Goal: Information Seeking & Learning: Compare options

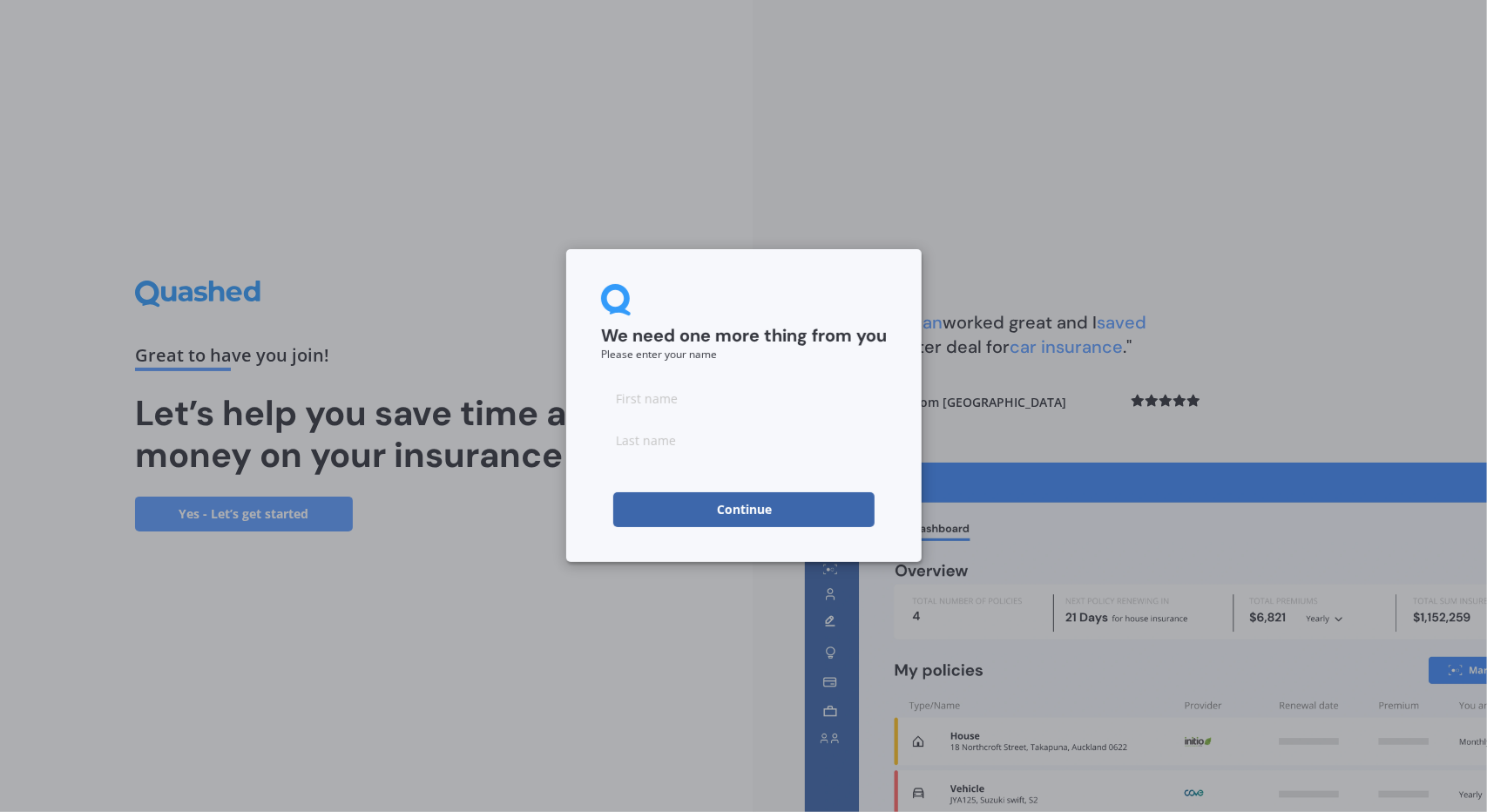
drag, startPoint x: 1288, startPoint y: 443, endPoint x: 744, endPoint y: 510, distance: 548.1
click at [744, 510] on button "Continue" at bounding box center [744, 510] width 262 height 35
type input "Xiangsheng"
click at [645, 439] on input at bounding box center [744, 440] width 285 height 35
type input "[PERSON_NAME]"
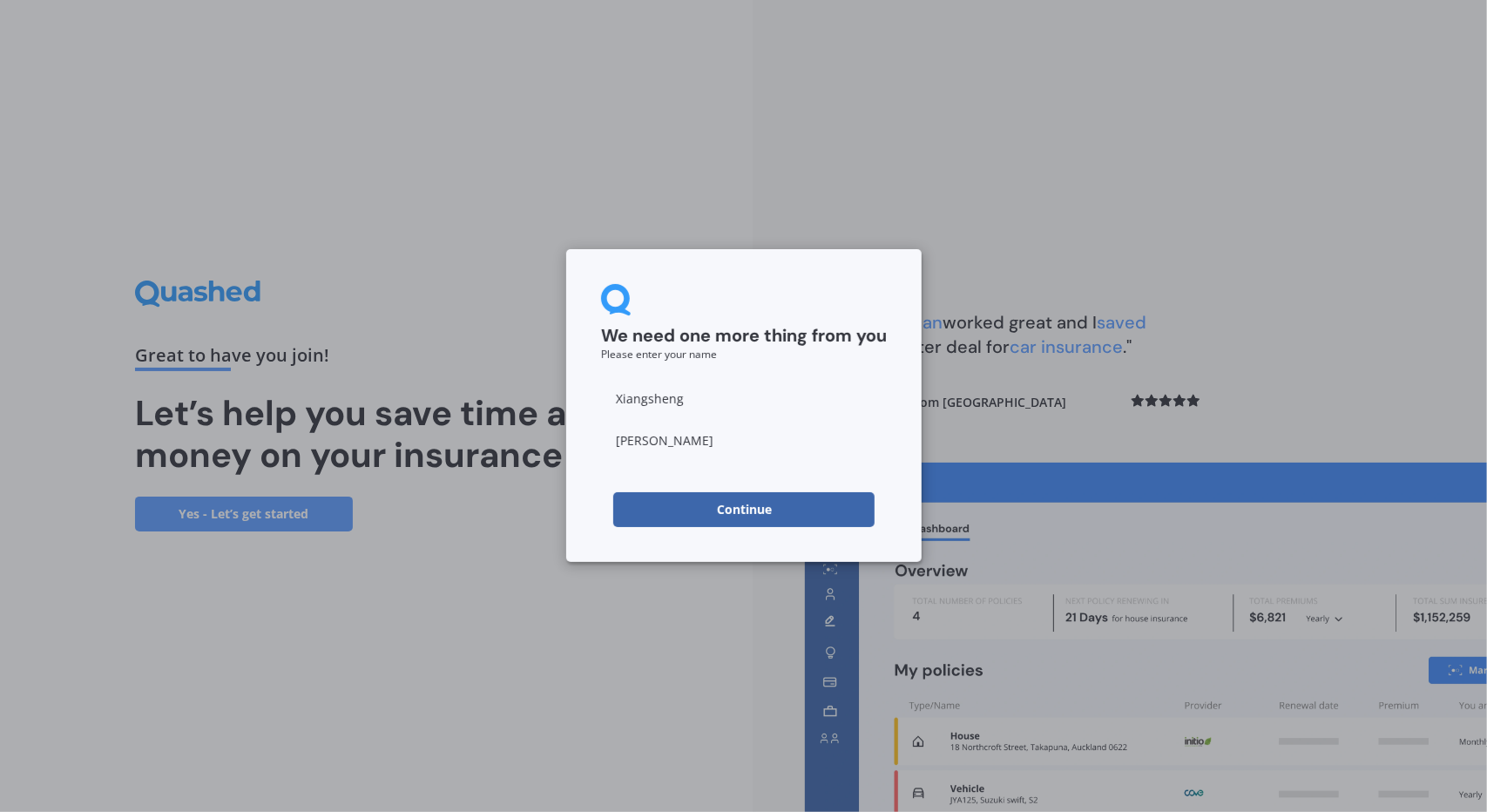
click at [744, 517] on button "Continue" at bounding box center [744, 510] width 262 height 35
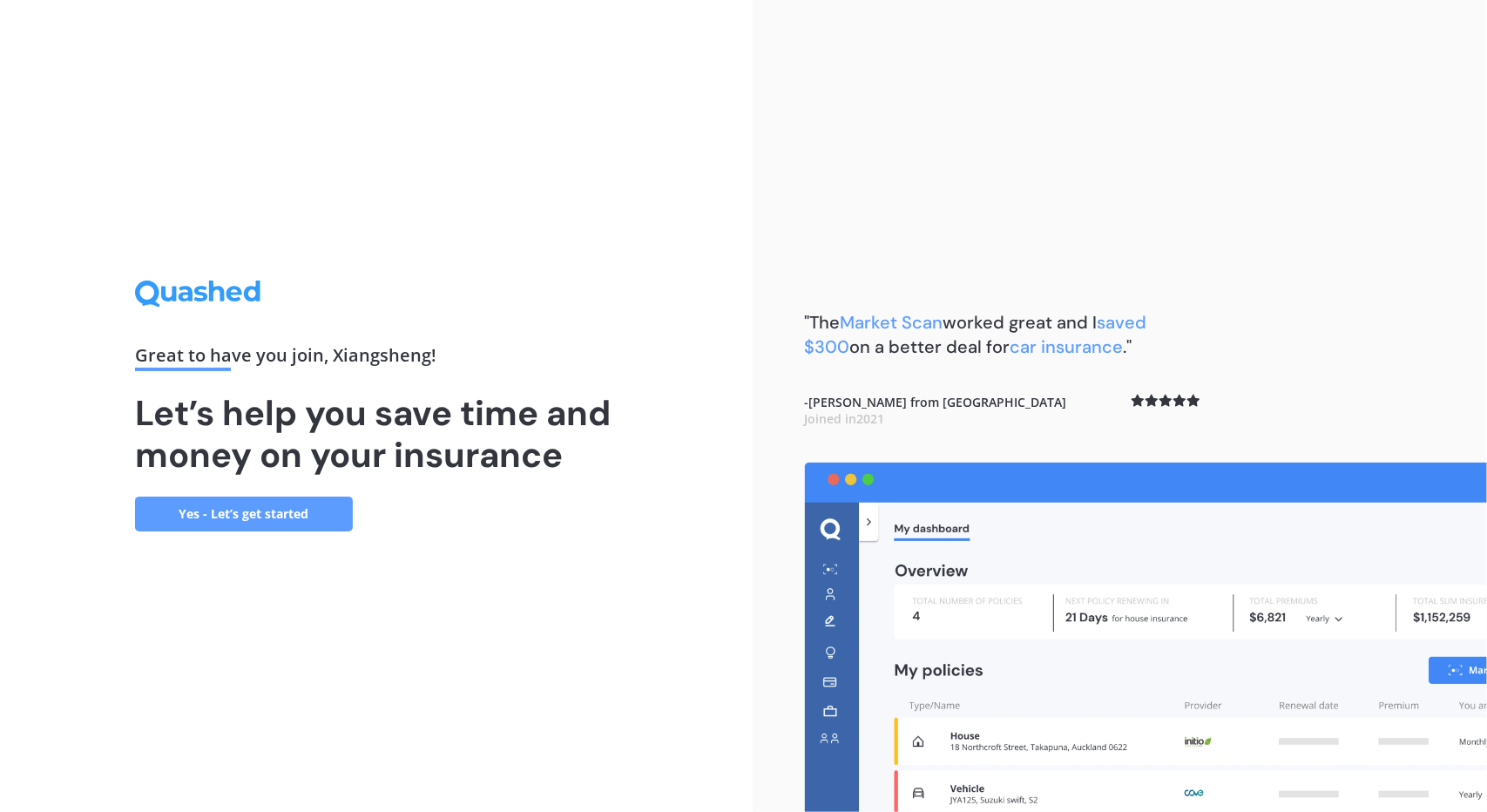
click at [285, 530] on div "Great to have you join , Xiangsheng ! Let’s help you save time and money on you…" at bounding box center [376, 406] width 752 height 812
click at [285, 525] on link "Yes - Let’s get started" at bounding box center [243, 514] width 218 height 35
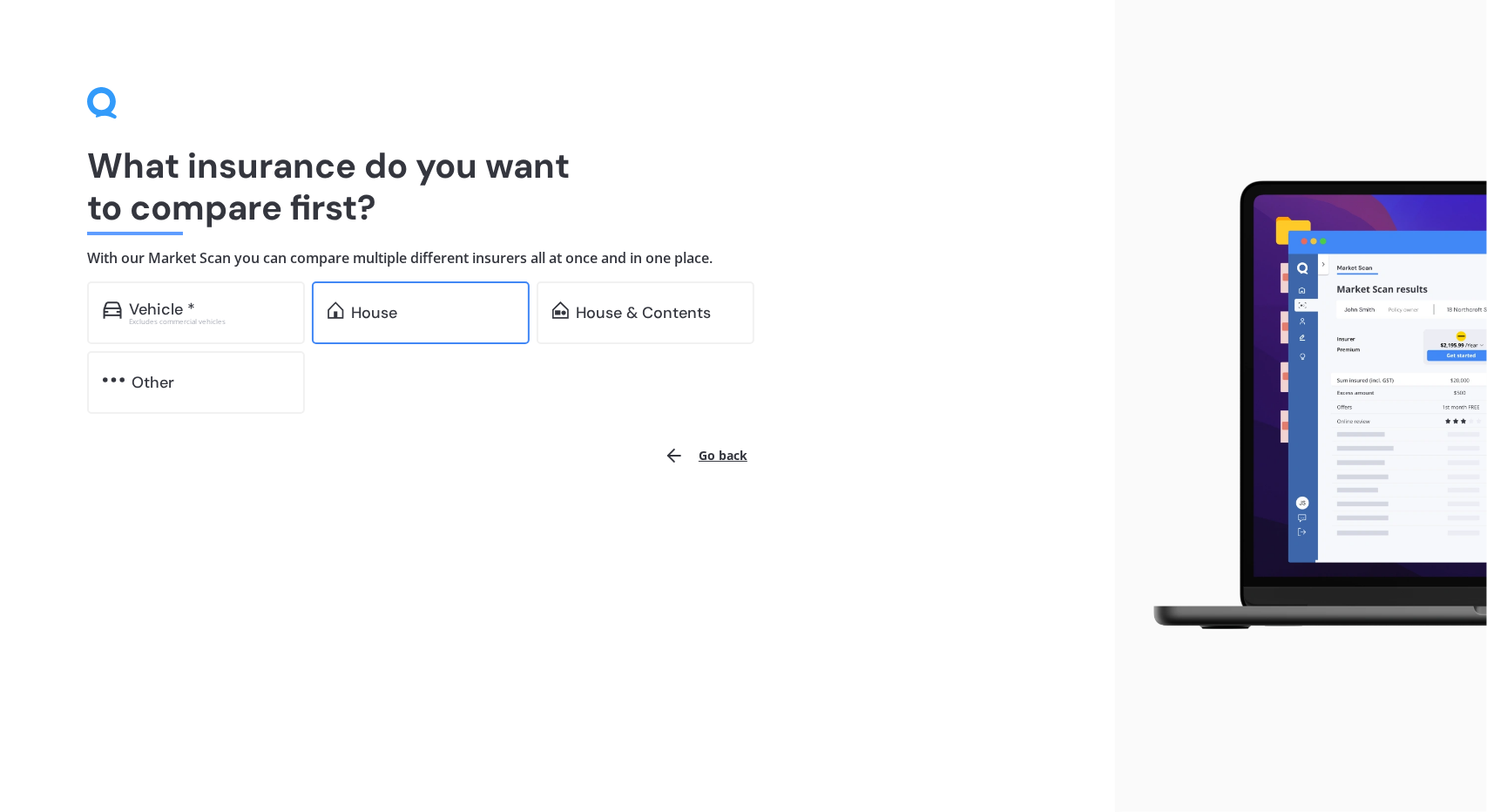
click at [353, 304] on div "House" at bounding box center [374, 313] width 46 height 18
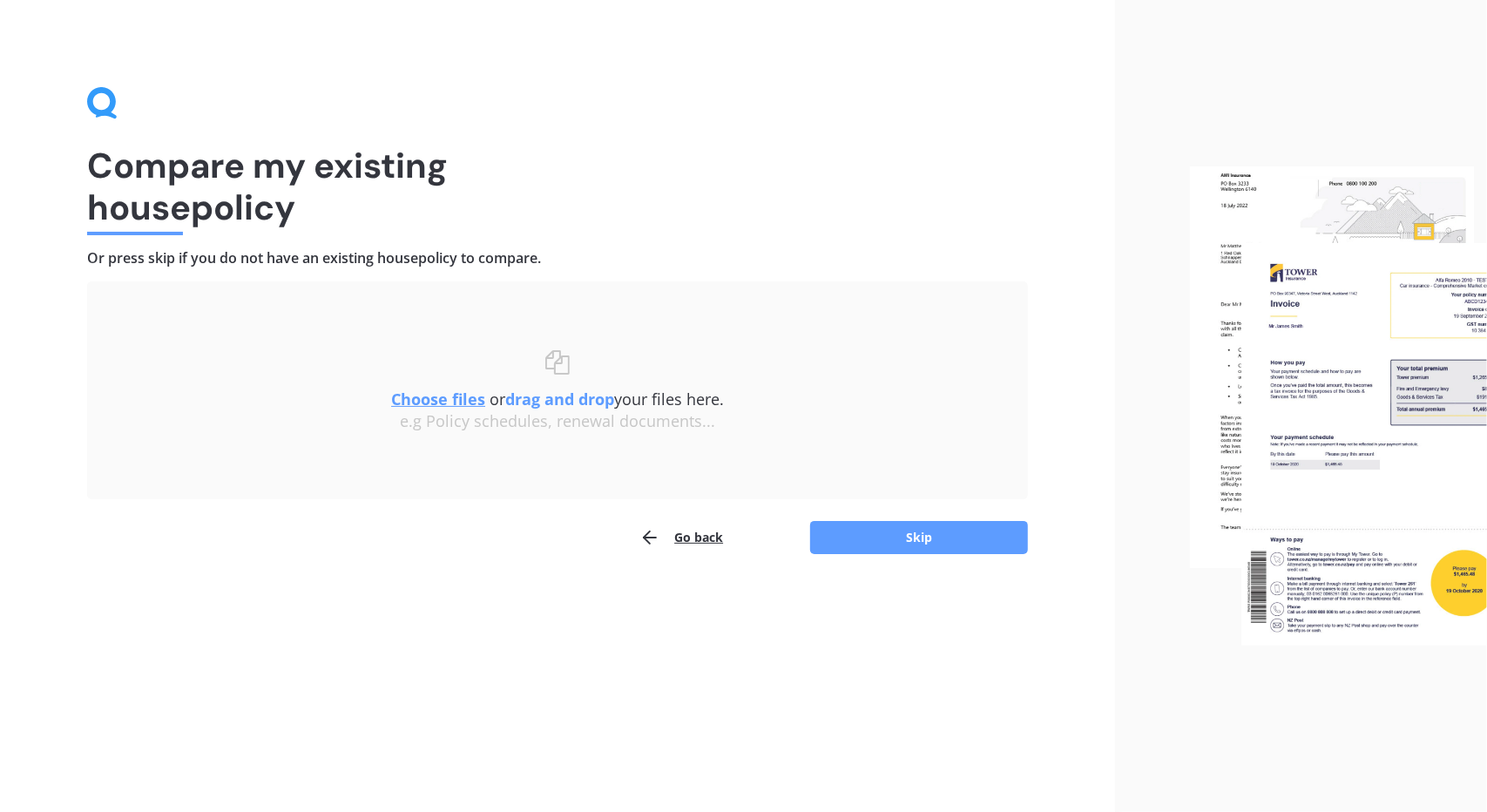
click at [434, 401] on u "Choose files" at bounding box center [438, 399] width 94 height 21
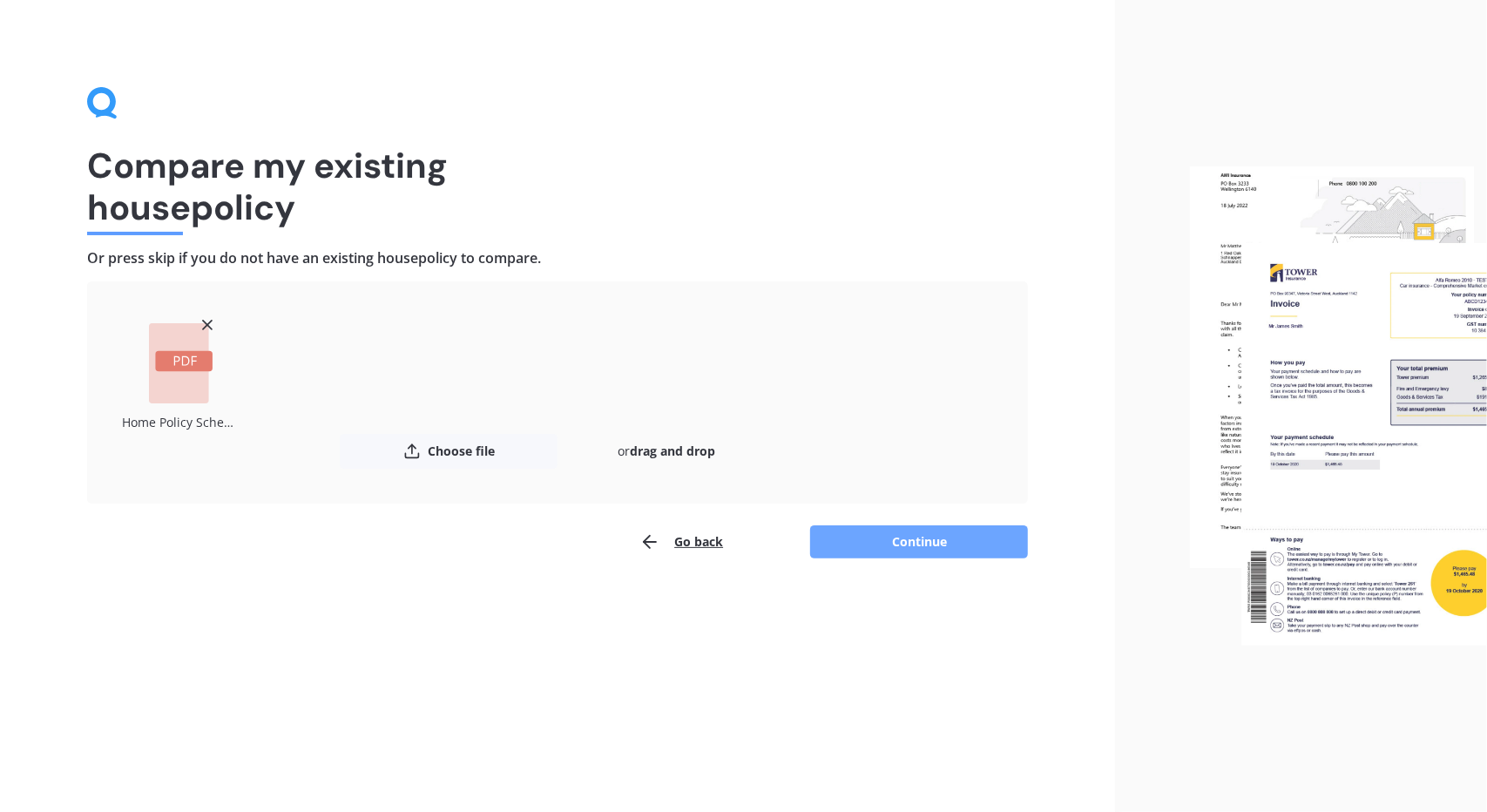
click at [903, 553] on button "Continue" at bounding box center [919, 542] width 218 height 33
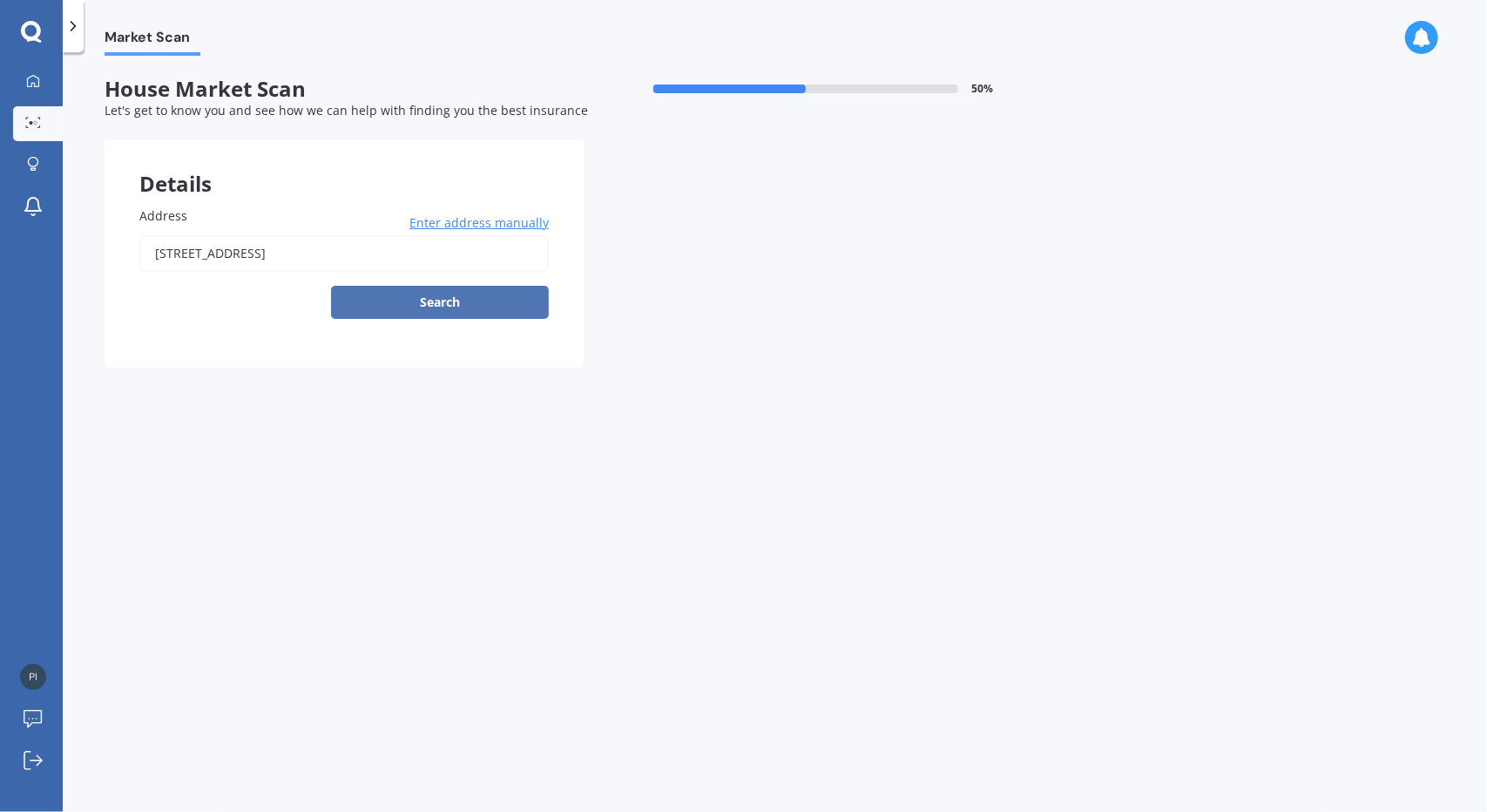
click at [432, 301] on button "Search" at bounding box center [440, 302] width 218 height 33
type input "[STREET_ADDRESS]"
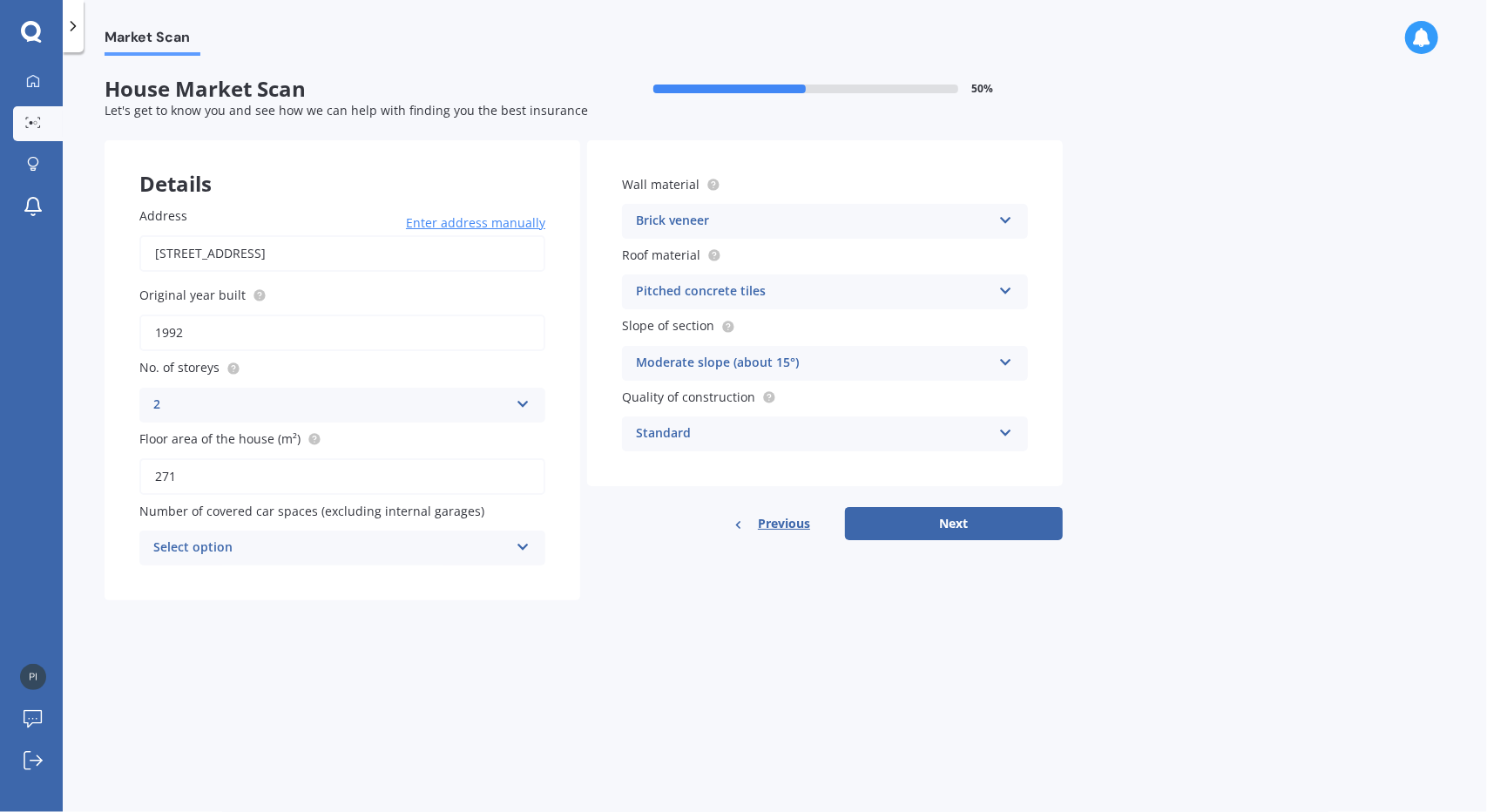
click at [1012, 290] on div "Pitched concrete tiles Flat fibre cement Flat membrane Flat metal covering Pitc…" at bounding box center [825, 292] width 406 height 35
click at [1268, 302] on div "Market Scan House Market Scan 50 % Let's get to know you and see how we can hel…" at bounding box center [774, 435] width 1424 height 759
click at [1000, 290] on icon at bounding box center [1005, 287] width 15 height 12
click at [1066, 312] on div "Market Scan House Market Scan 50 % Let's get to know you and see how we can hel…" at bounding box center [774, 435] width 1424 height 759
click at [988, 443] on div "Standard" at bounding box center [813, 434] width 355 height 21
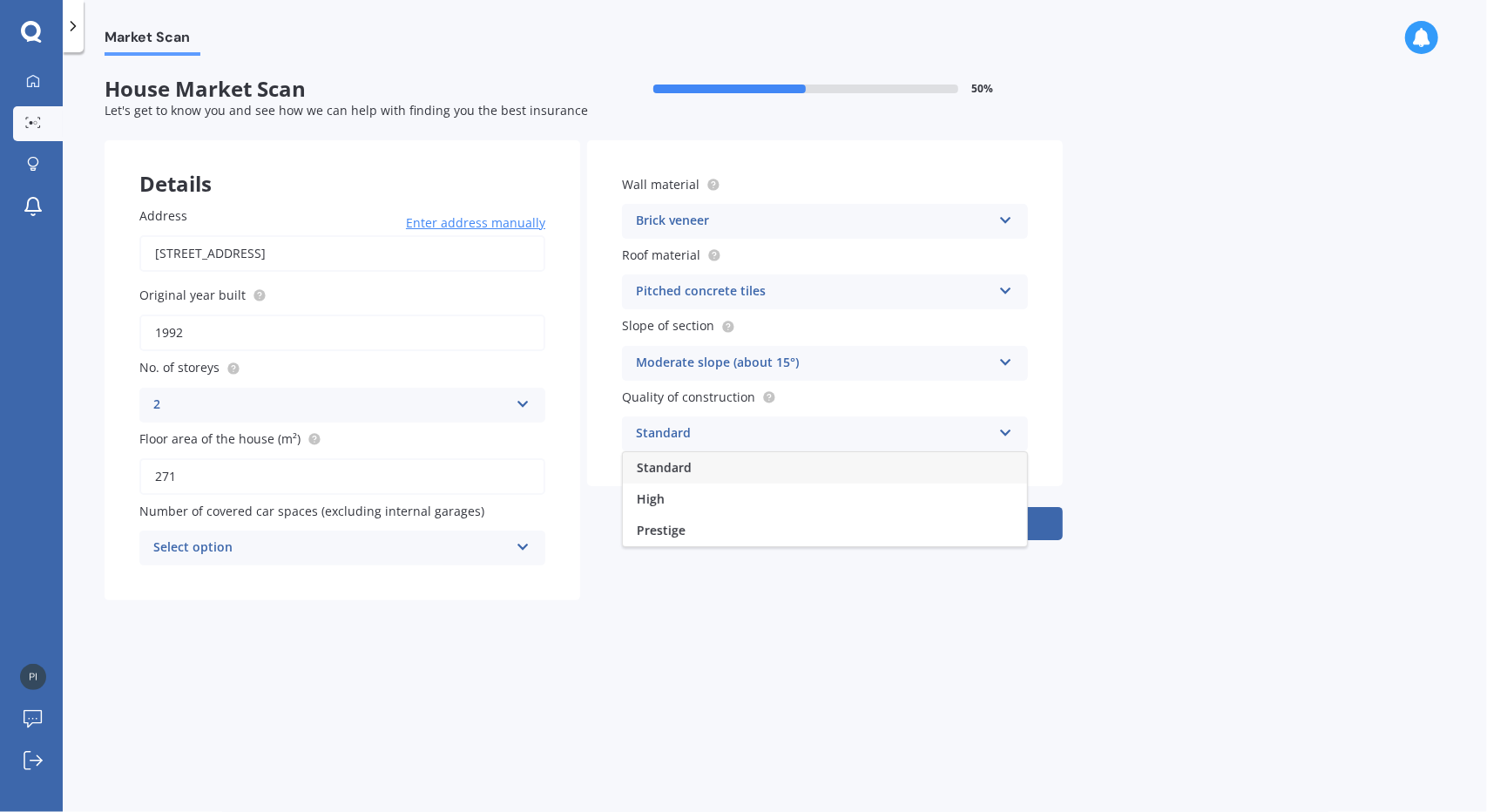
click at [1126, 422] on div "Market Scan House Market Scan 50 % Let's get to know you and see how we can hel…" at bounding box center [774, 435] width 1424 height 759
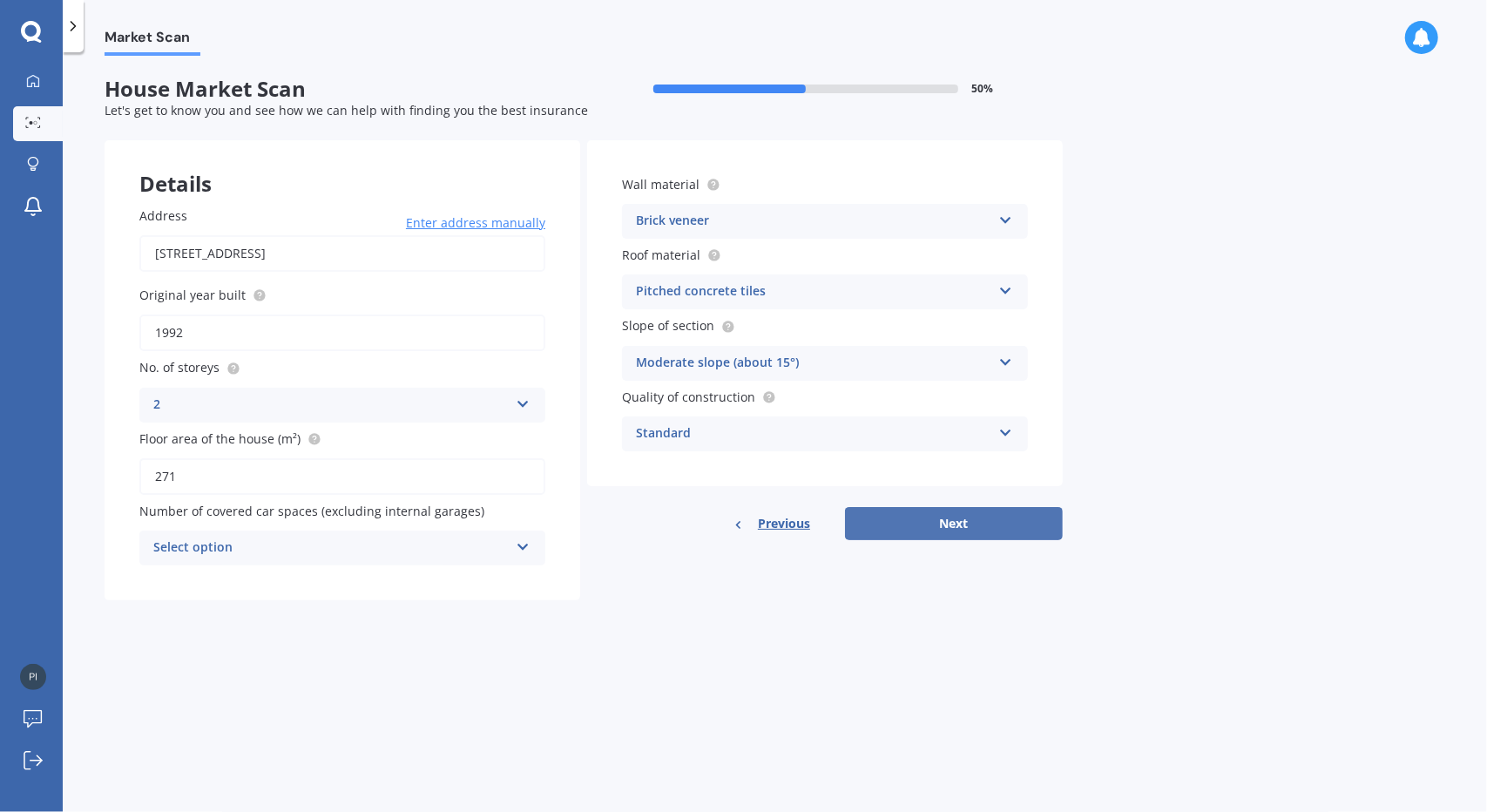
click at [968, 527] on button "Next" at bounding box center [953, 524] width 218 height 33
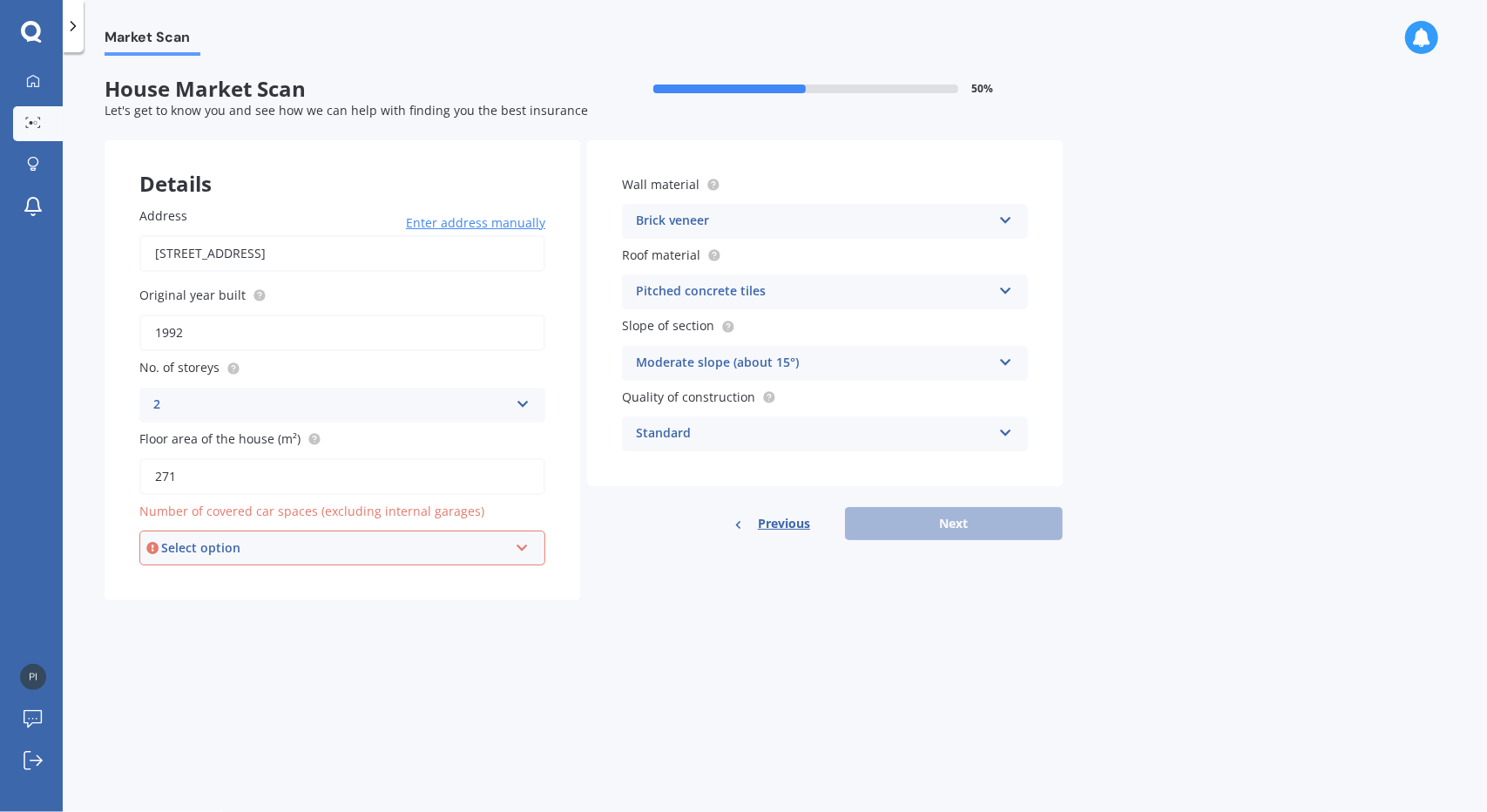
click at [529, 551] on div "Select option 0 1 2 3 4 5+" at bounding box center [342, 548] width 406 height 35
click at [451, 587] on div "0" at bounding box center [342, 581] width 403 height 32
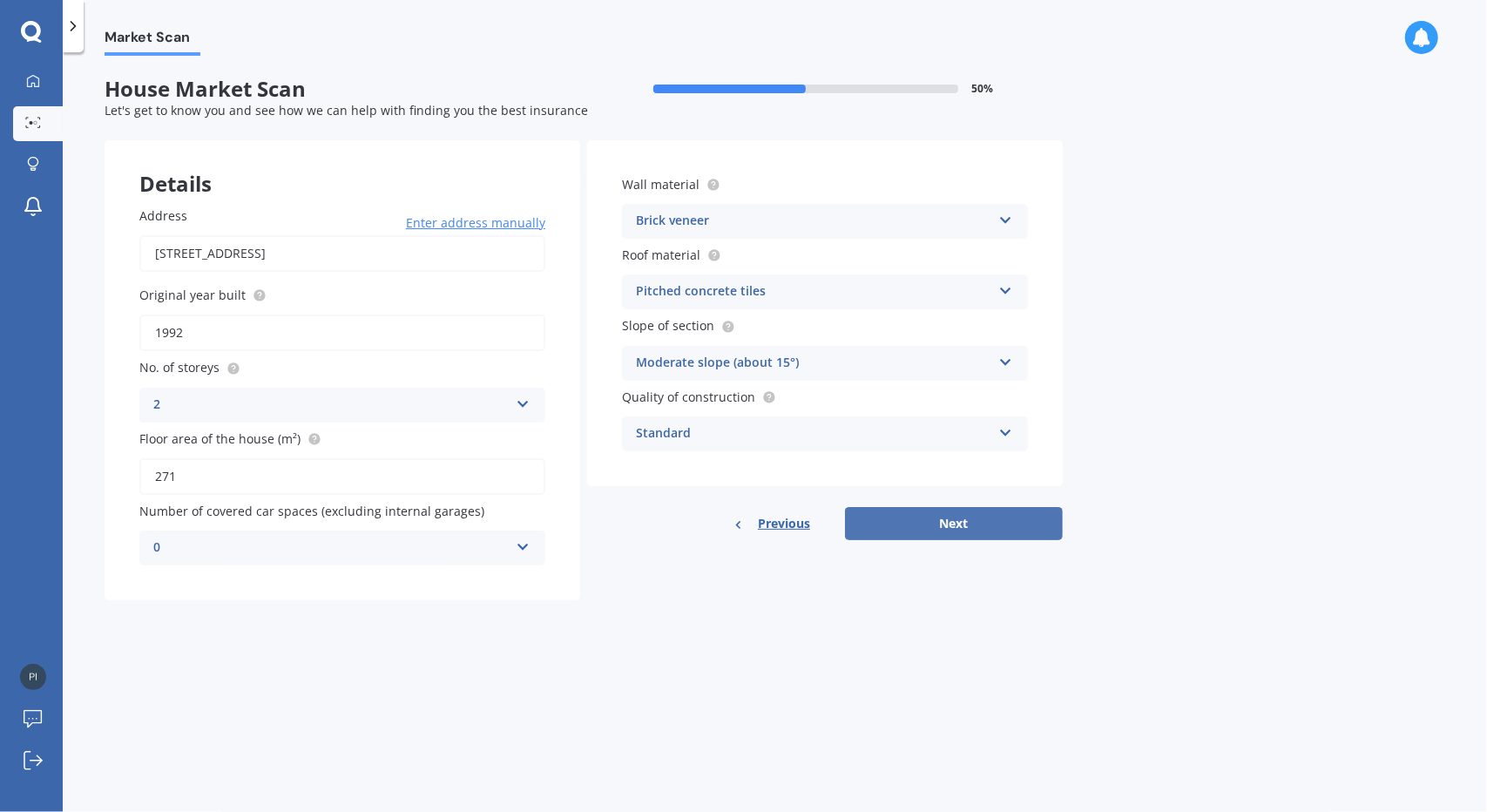
click at [984, 527] on button "Next" at bounding box center [953, 524] width 218 height 33
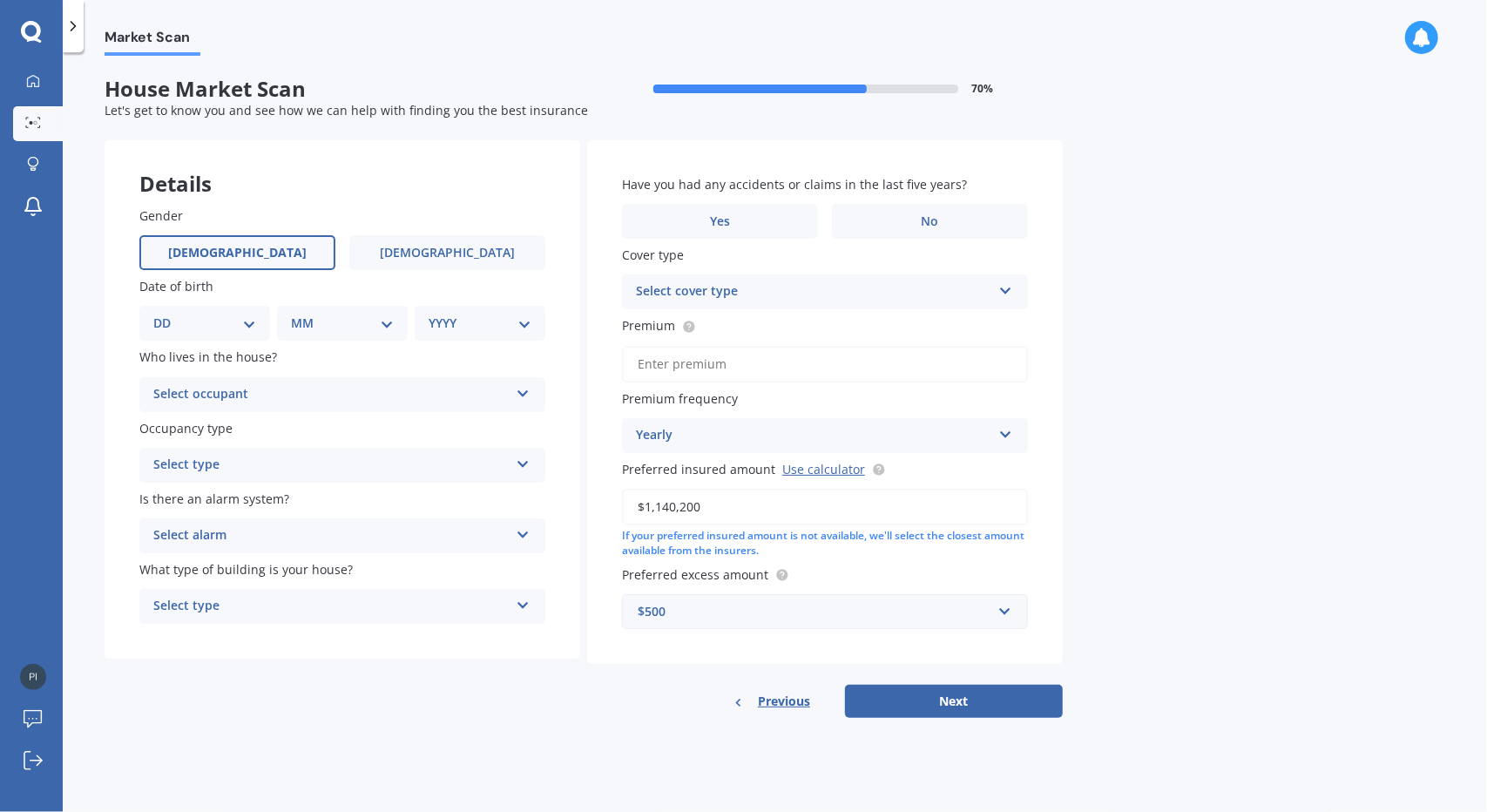
click at [219, 255] on label "[DEMOGRAPHIC_DATA]" at bounding box center [237, 253] width 196 height 35
click at [0, 0] on input "[DEMOGRAPHIC_DATA]" at bounding box center [0, 0] width 0 height 0
click at [246, 334] on div "DD 01 02 03 04 05 06 07 08 09 10 11 12 13 14 15 16 17 18 19 20 21 22 23 24 25 2…" at bounding box center [204, 323] width 130 height 35
click at [236, 328] on select "DD 01 02 03 04 05 06 07 08 09 10 11 12 13 14 15 16 17 18 19 20 21 22 23 24 25 2…" at bounding box center [204, 323] width 103 height 19
select select "15"
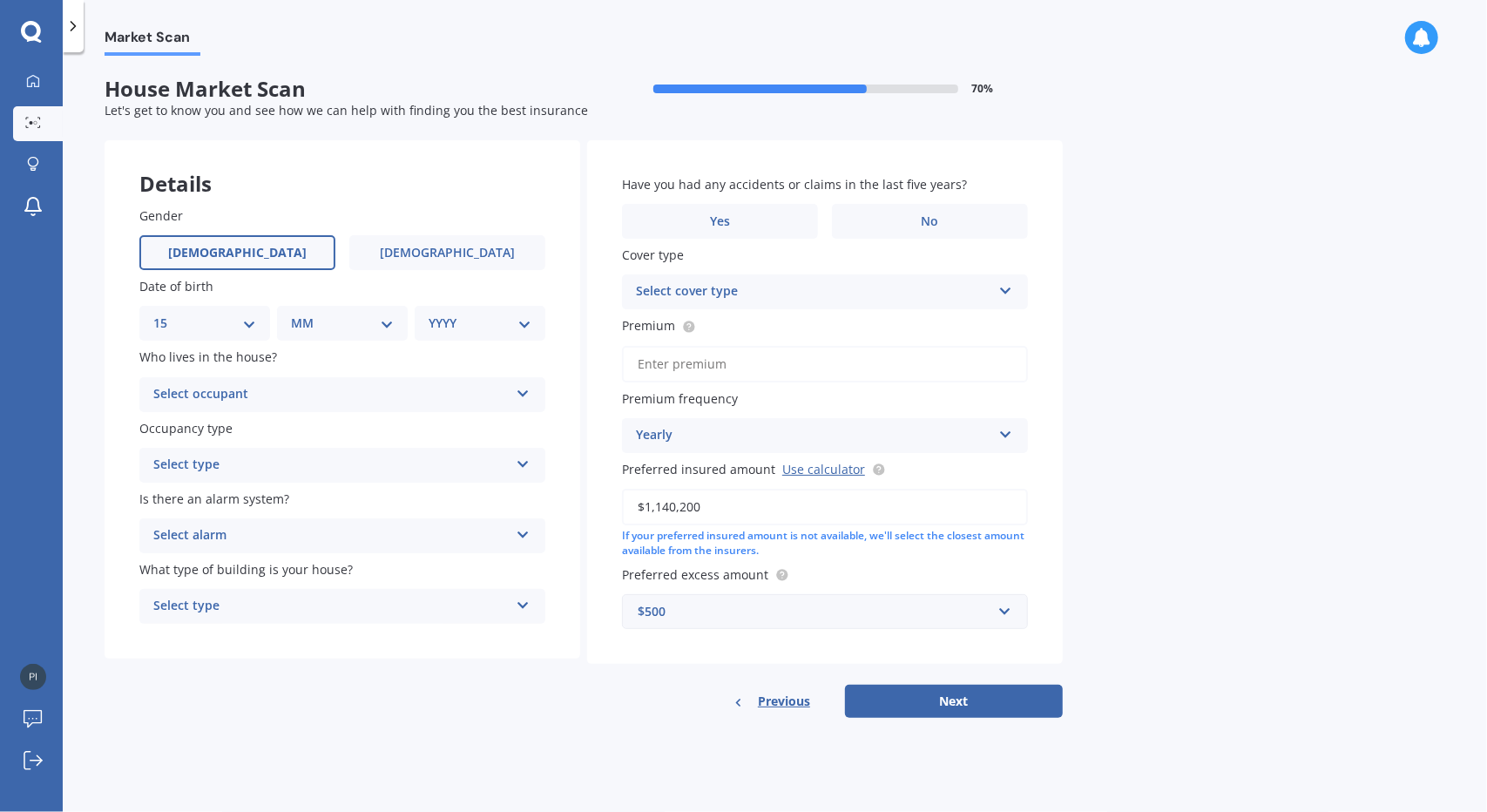
click at [167, 314] on select "DD 01 02 03 04 05 06 07 08 09 10 11 12 13 14 15 16 17 18 19 20 21 22 23 24 25 2…" at bounding box center [204, 323] width 103 height 19
click at [367, 325] on select "MM 01 02 03 04 05 06 07 08 09 10 11 12" at bounding box center [345, 323] width 96 height 19
select select "11"
click at [298, 314] on select "MM 01 02 03 04 05 06 07 08 09 10 11 12" at bounding box center [345, 323] width 96 height 19
click at [488, 330] on select "YYYY 2009 2008 2007 2006 2005 2004 2003 2002 2001 2000 1999 1998 1997 1996 1995…" at bounding box center [477, 323] width 96 height 19
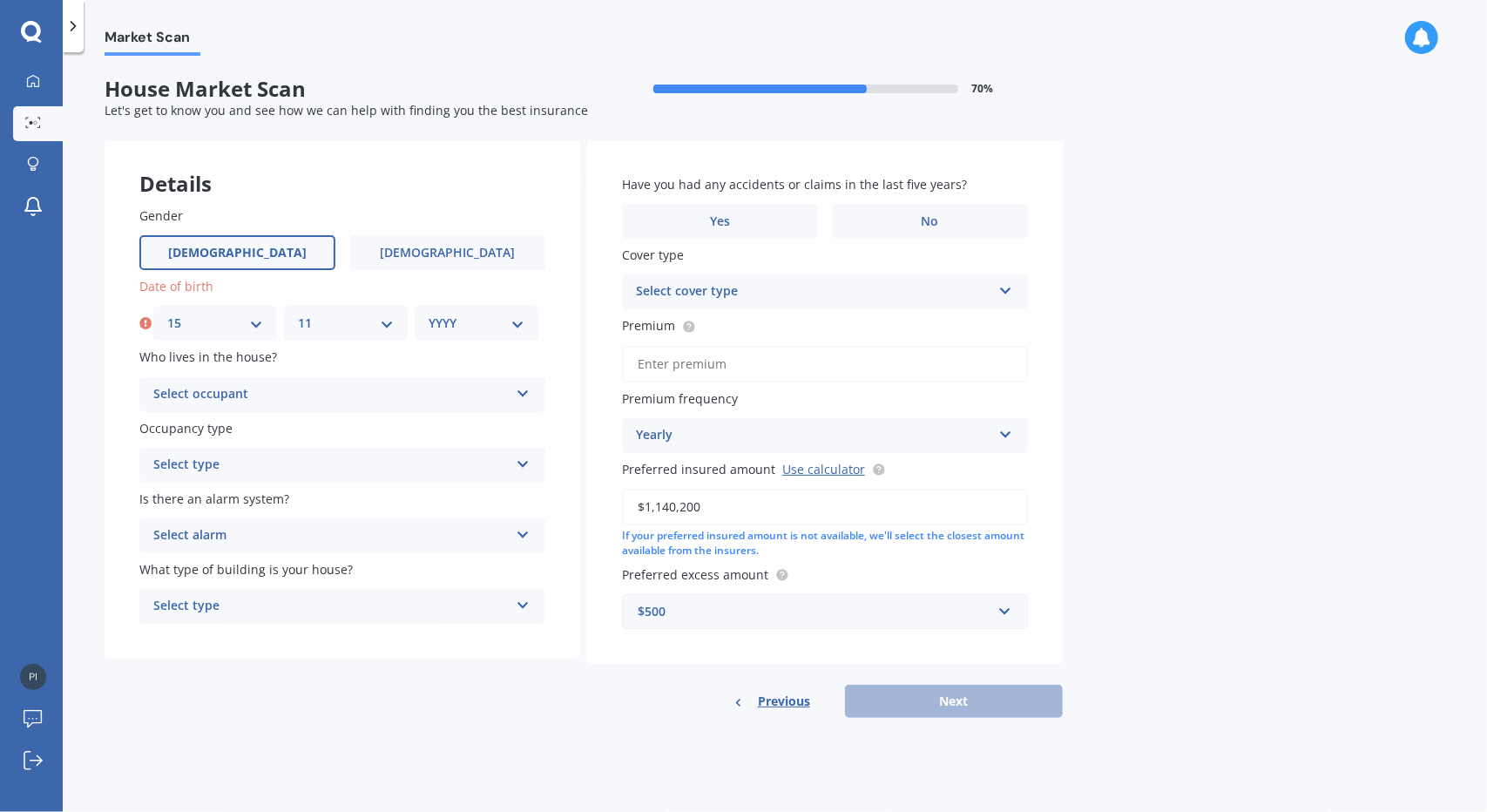
select select "1977"
click at [429, 314] on select "YYYY 2009 2008 2007 2006 2005 2004 2003 2002 2001 2000 1999 1998 1997 1996 1995…" at bounding box center [477, 323] width 96 height 19
click at [323, 402] on div "Select occupant" at bounding box center [330, 395] width 355 height 21
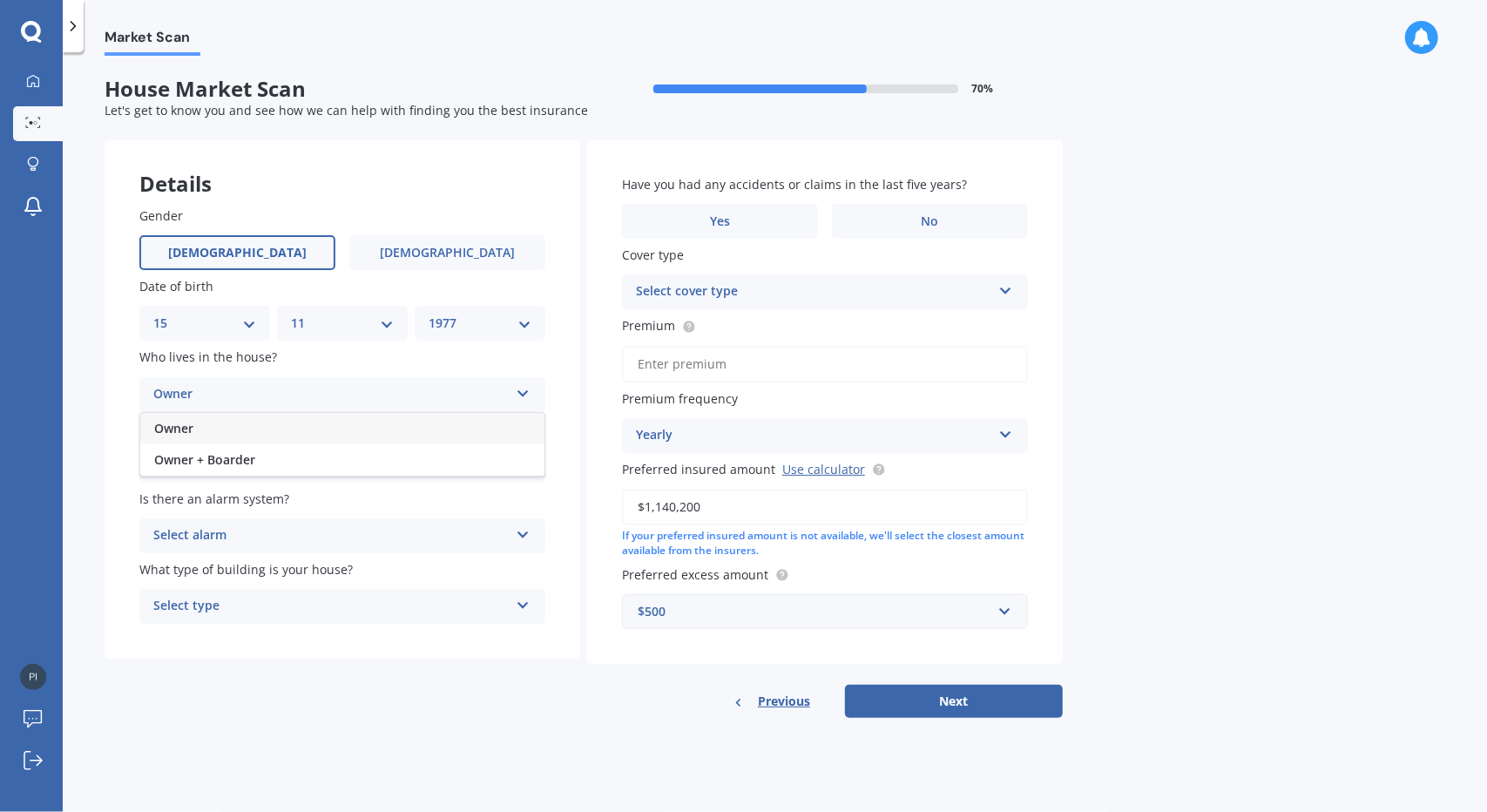
click at [166, 428] on span "Owner" at bounding box center [174, 428] width 40 height 17
click at [305, 471] on div "Select type" at bounding box center [330, 465] width 355 height 21
click at [262, 499] on div "Permanent" at bounding box center [342, 499] width 404 height 32
click at [353, 543] on div "Select alarm" at bounding box center [330, 535] width 355 height 21
click at [295, 567] on div "Yes, monitored" at bounding box center [342, 570] width 404 height 32
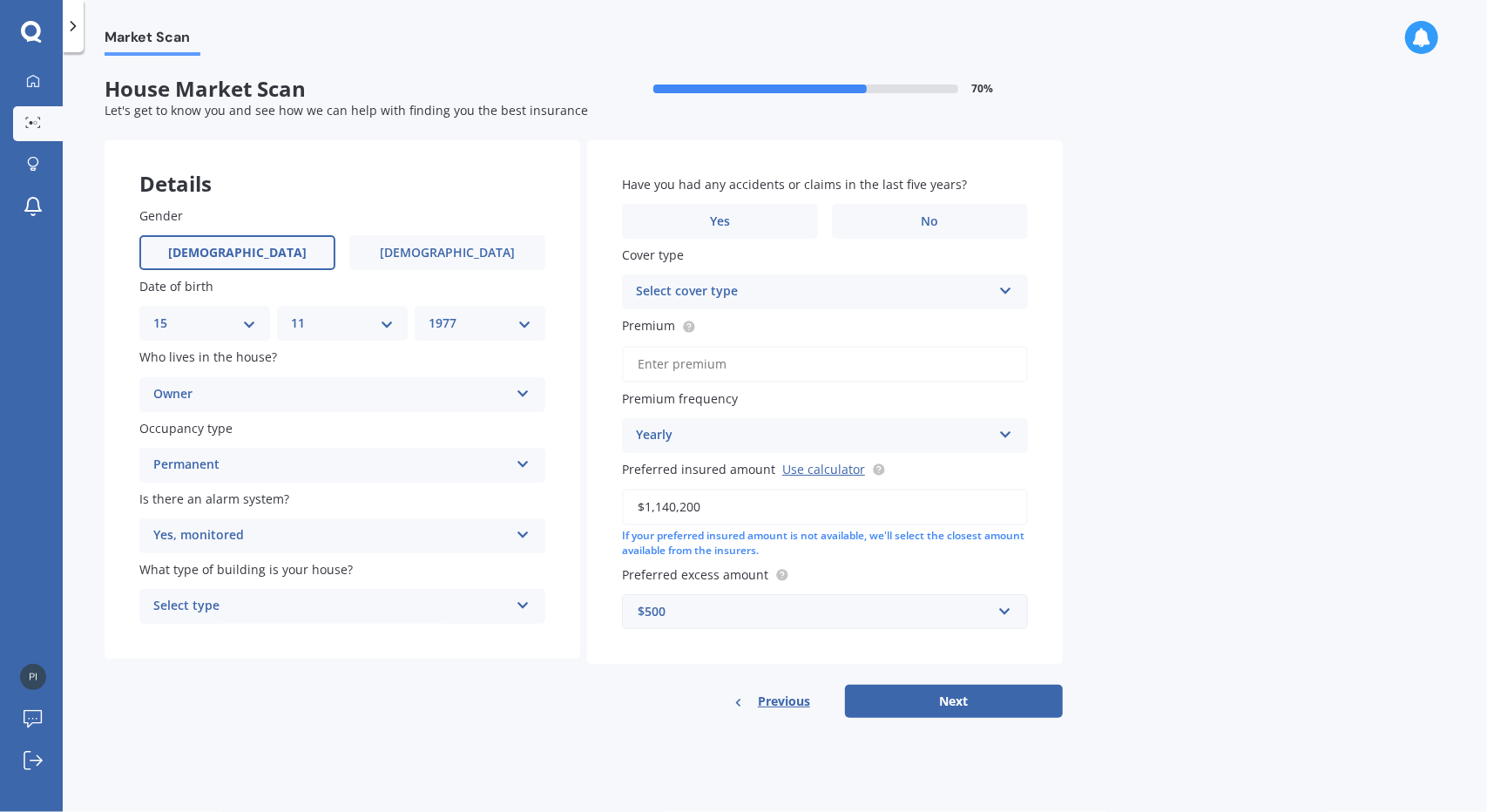
click at [528, 605] on icon at bounding box center [522, 602] width 15 height 12
click at [453, 645] on div "Freestanding" at bounding box center [342, 640] width 404 height 32
click at [944, 232] on label "No" at bounding box center [929, 221] width 196 height 35
click at [0, 0] on input "No" at bounding box center [0, 0] width 0 height 0
click at [1004, 292] on icon at bounding box center [1005, 287] width 15 height 12
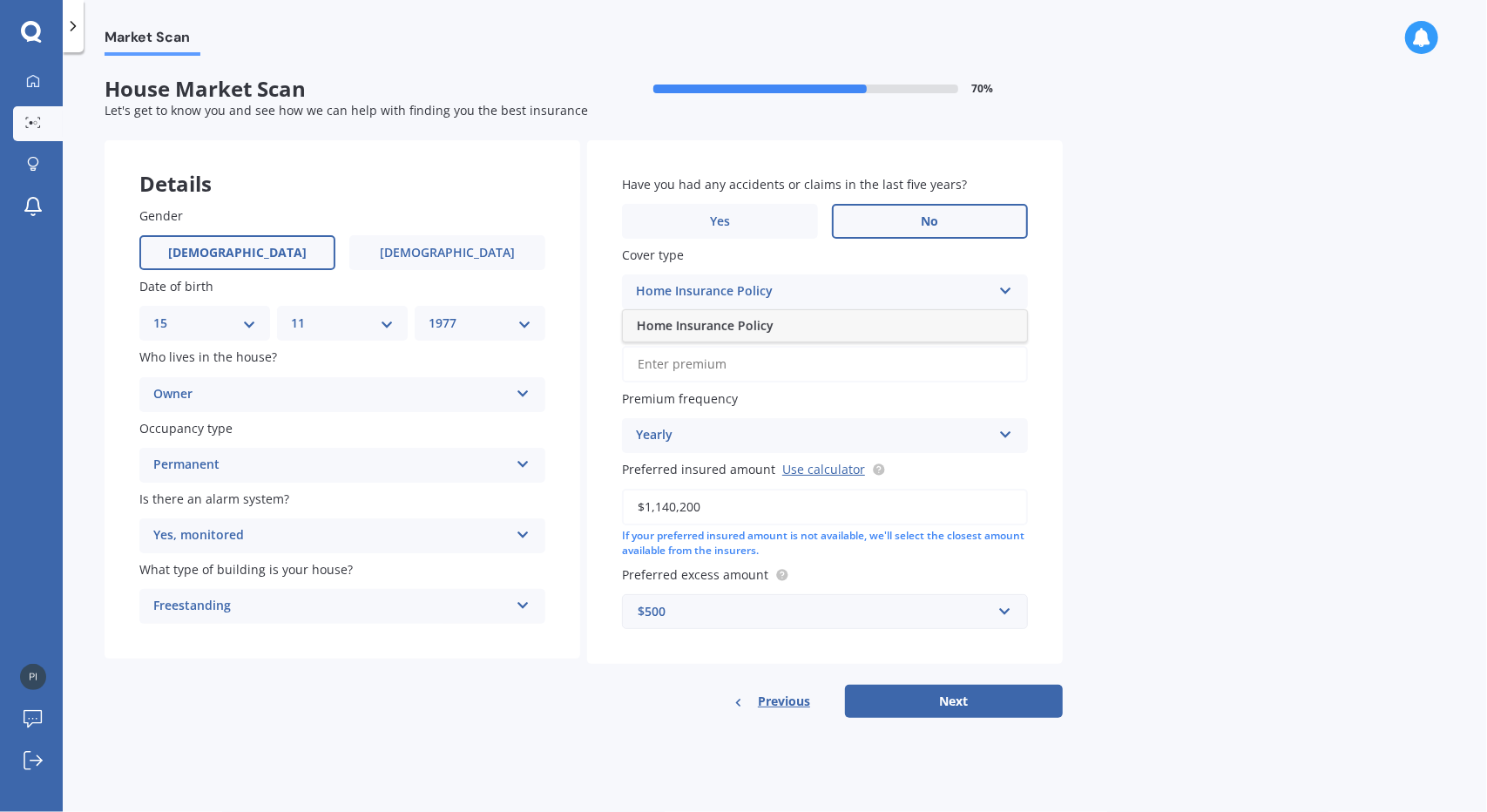
click at [1108, 286] on div "Market Scan House Market Scan 70 % Let's get to know you and see how we can hel…" at bounding box center [774, 435] width 1424 height 759
click at [683, 360] on input "Premium" at bounding box center [825, 365] width 406 height 37
click at [1053, 388] on div "Have you had any accidents or claims in the last five years? Yes No Cover type …" at bounding box center [825, 402] width 476 height 523
click at [894, 713] on button "Next" at bounding box center [953, 701] width 218 height 33
type input "$2,100.00"
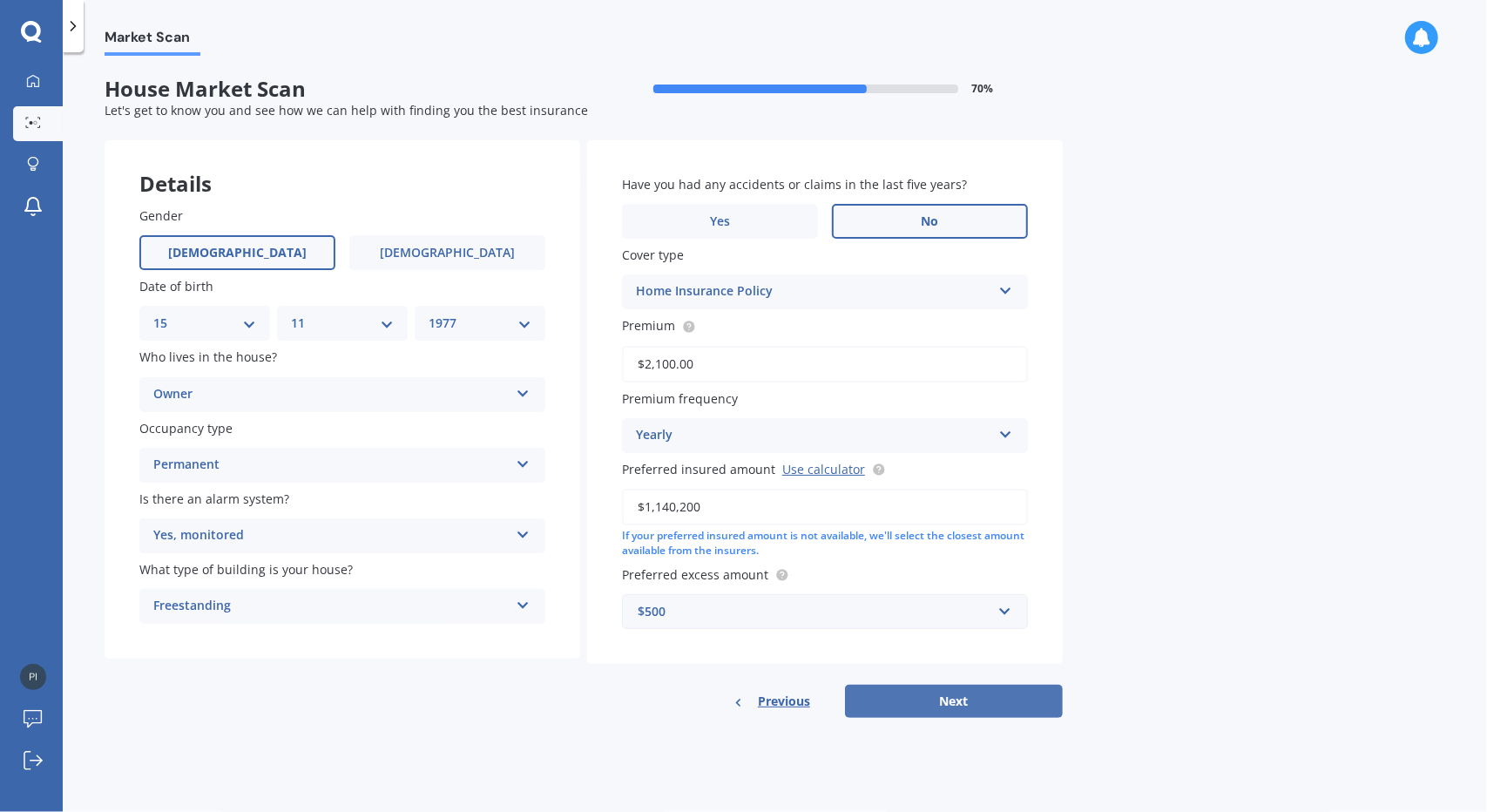
click at [918, 698] on button "Next" at bounding box center [953, 701] width 218 height 33
select select "15"
select select "11"
select select "1977"
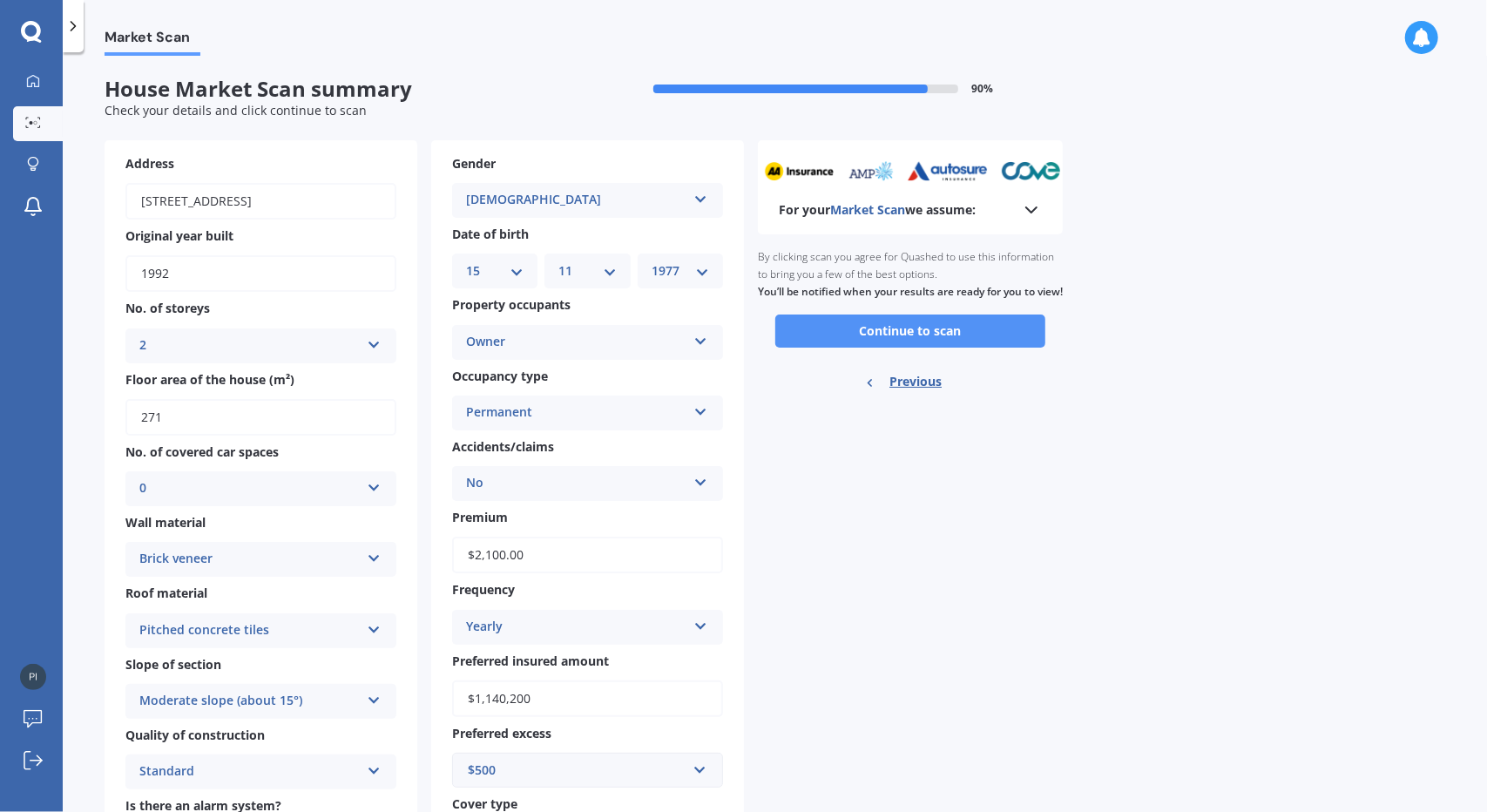
click at [986, 343] on button "Continue to scan" at bounding box center [910, 331] width 270 height 33
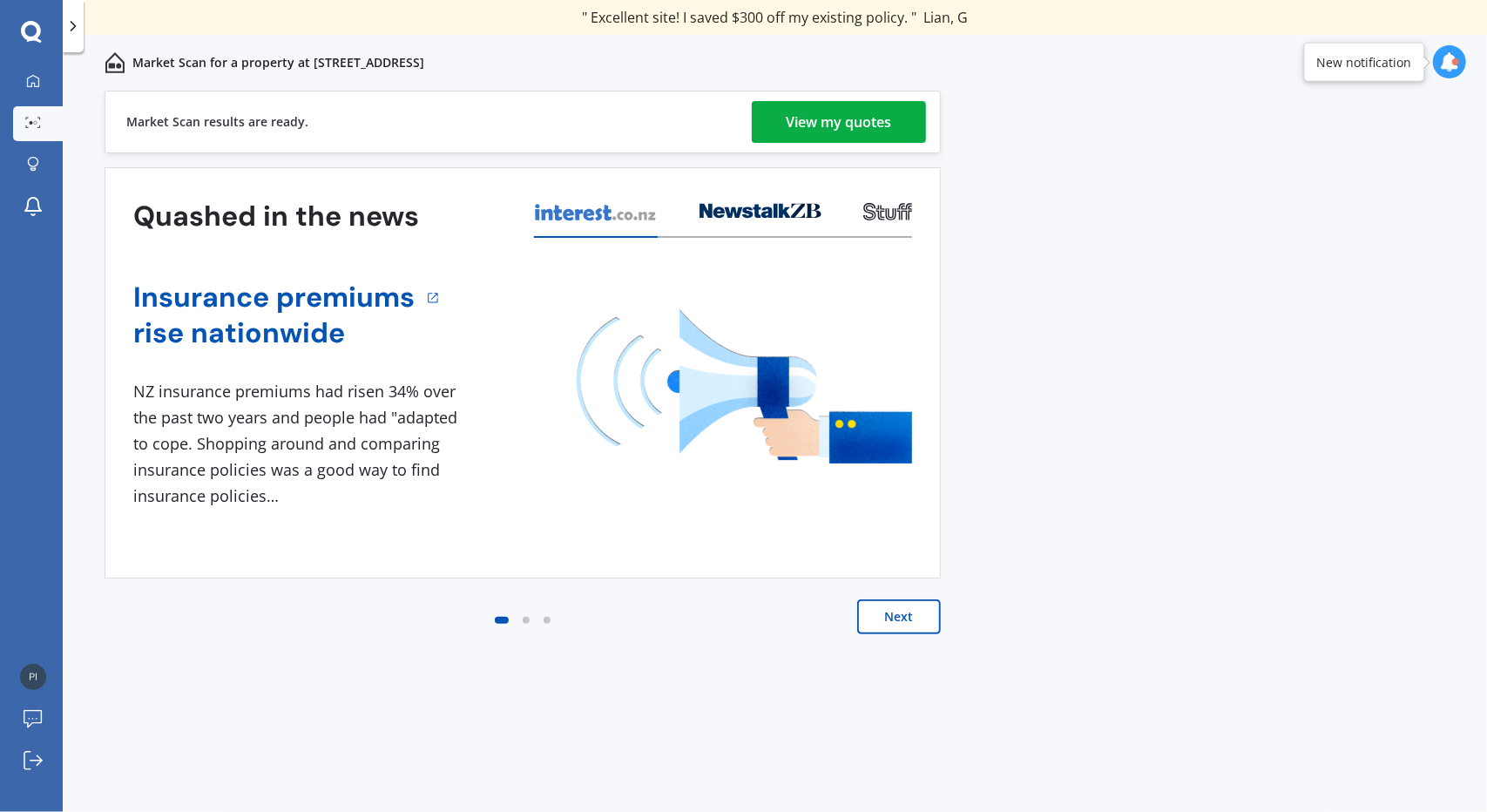
click at [864, 134] on div "View my quotes" at bounding box center [840, 122] width 106 height 41
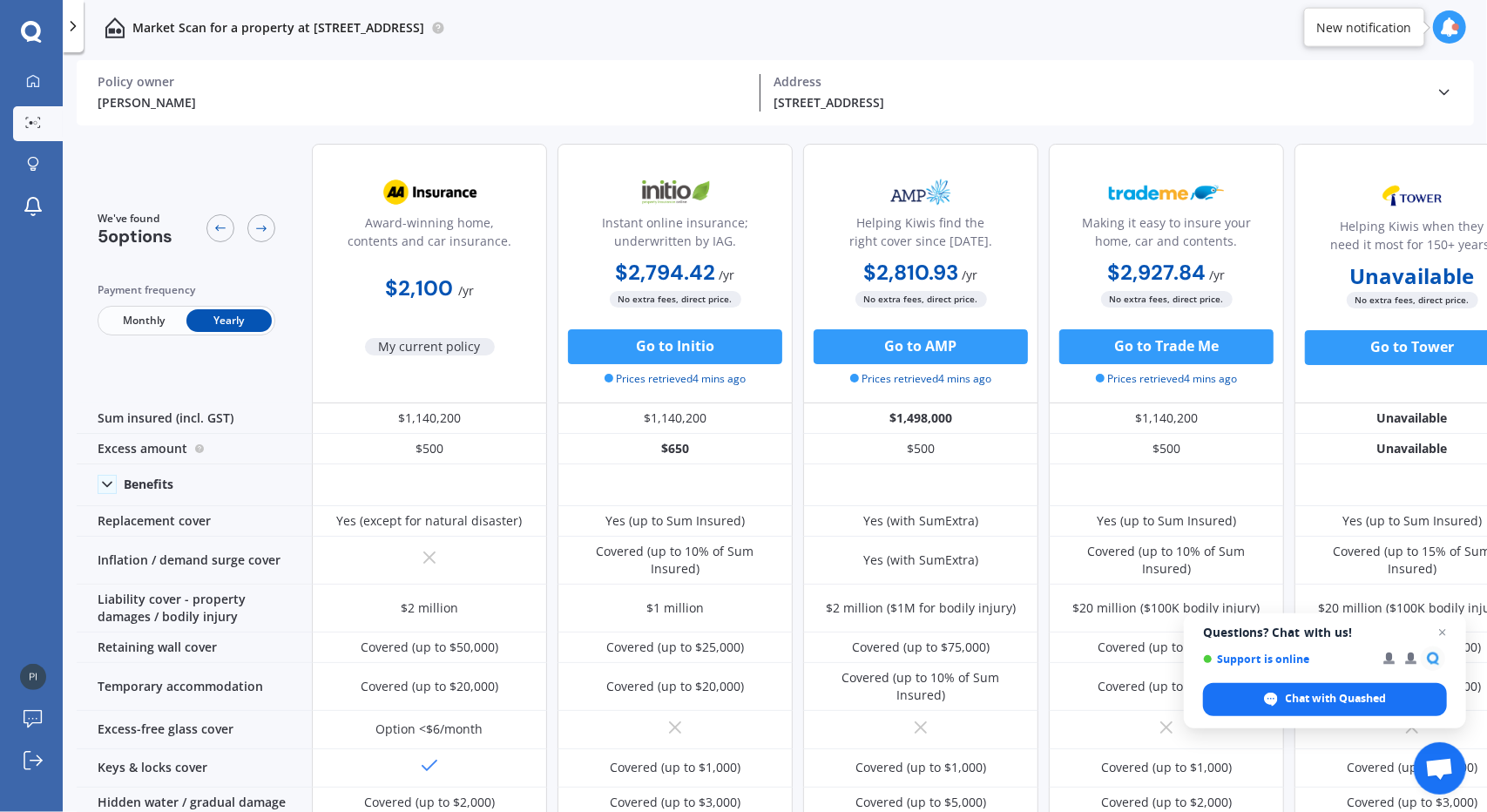
scroll to position [0, 50]
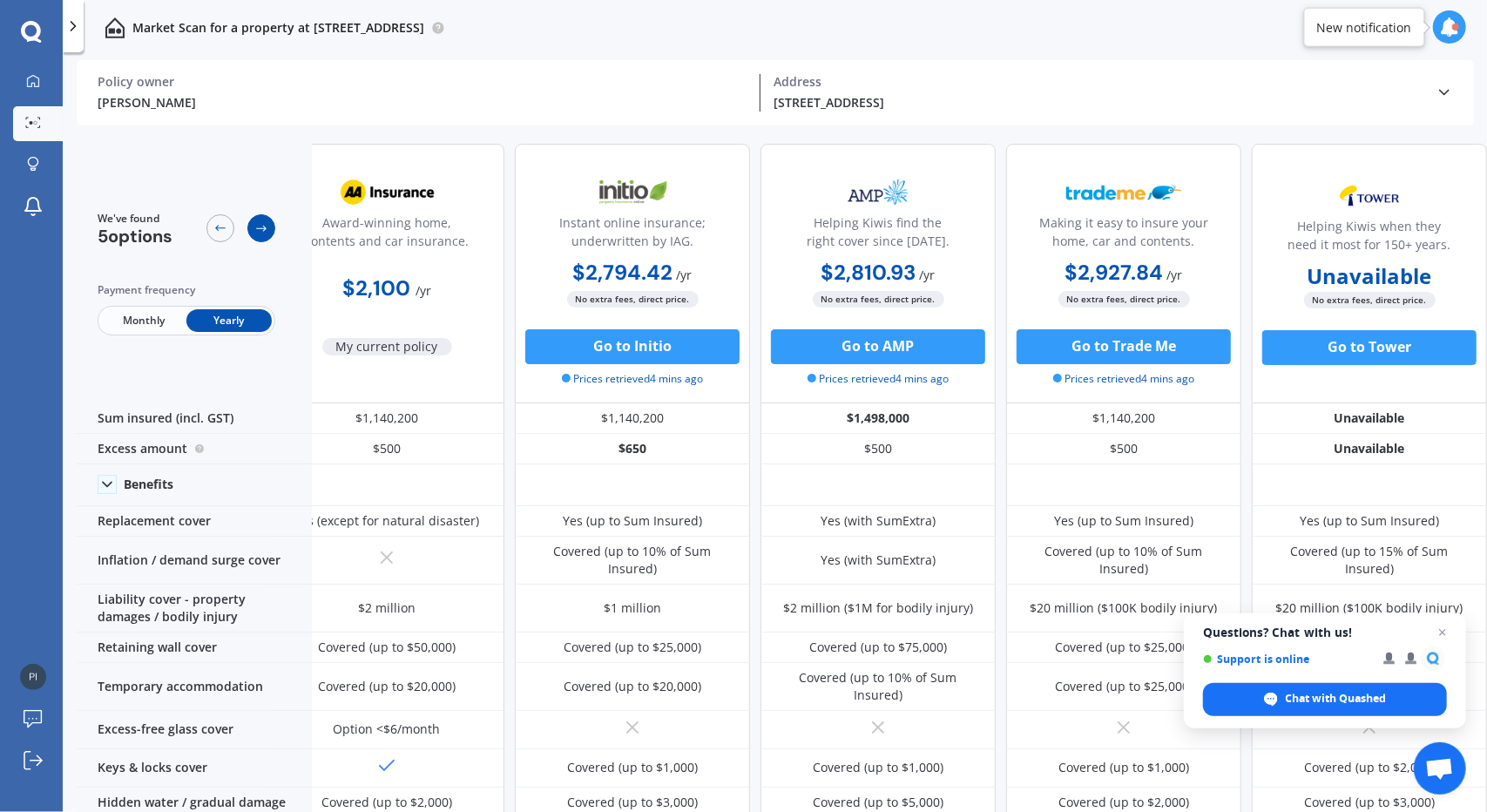
click at [273, 231] on div at bounding box center [262, 228] width 28 height 28
click at [263, 237] on div at bounding box center [262, 228] width 28 height 28
click at [263, 225] on icon at bounding box center [262, 228] width 14 height 14
click at [1445, 631] on span "Open chat" at bounding box center [1443, 632] width 22 height 22
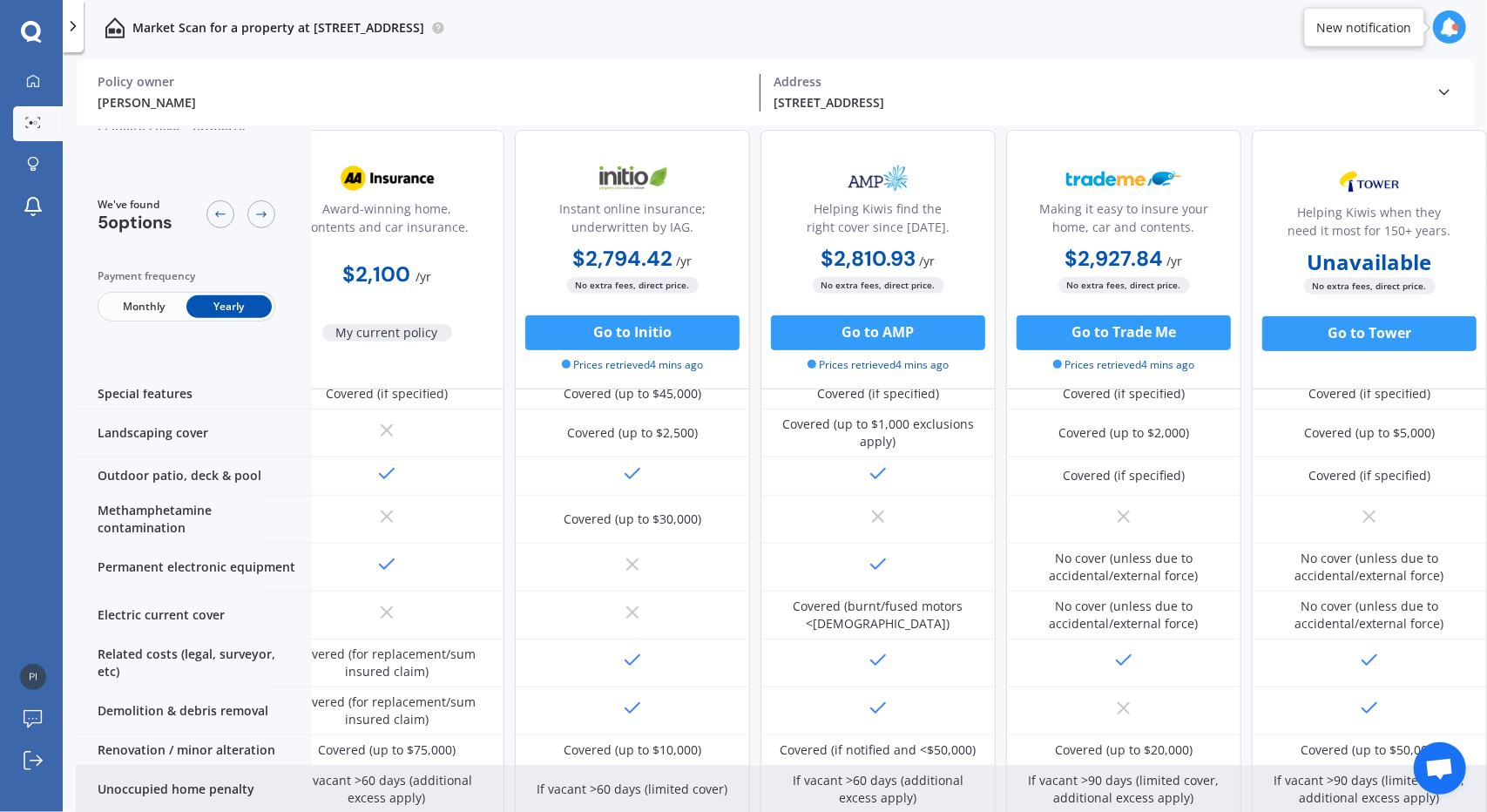
scroll to position [304, 50]
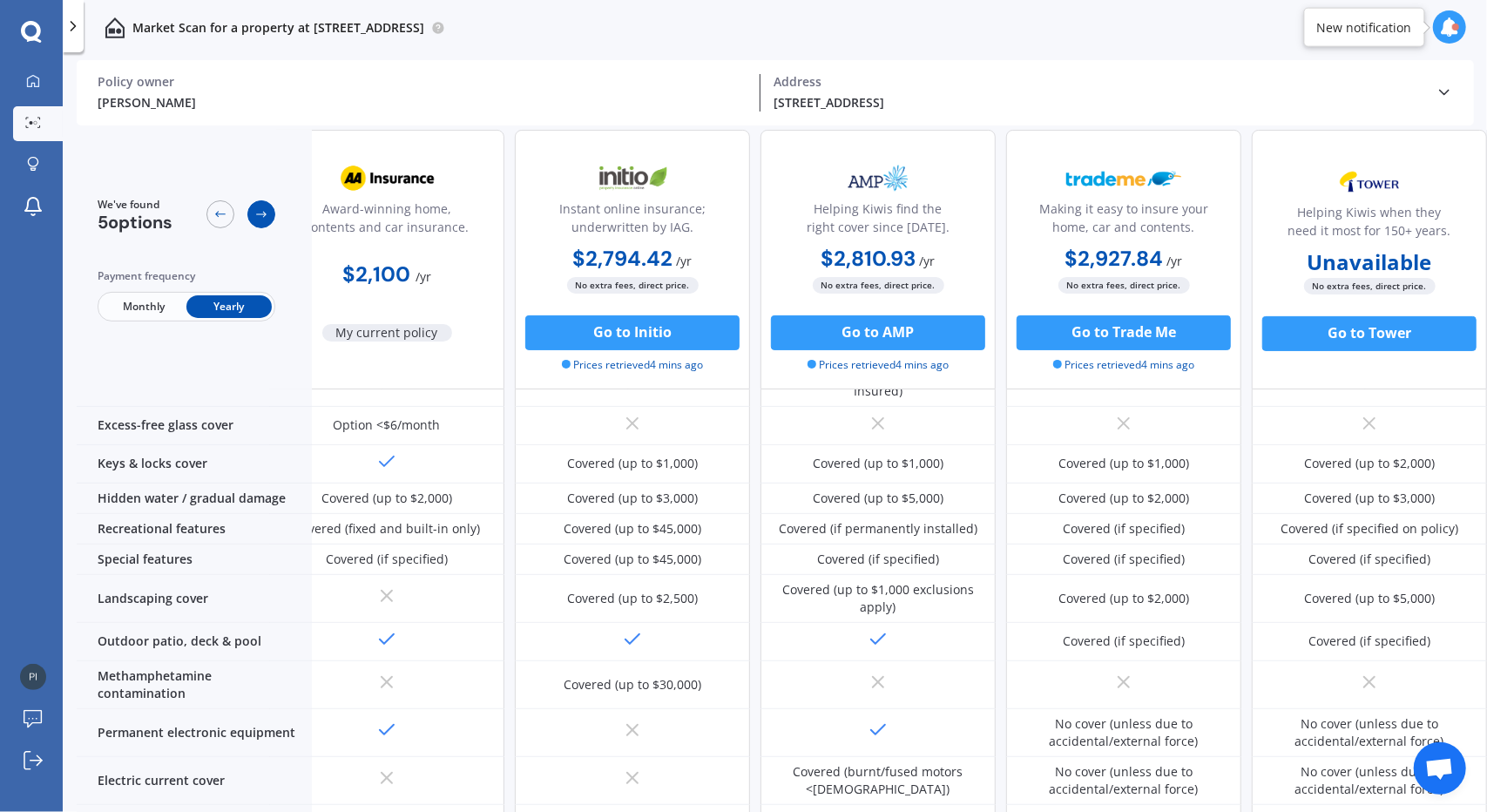
click at [263, 218] on icon at bounding box center [262, 214] width 14 height 14
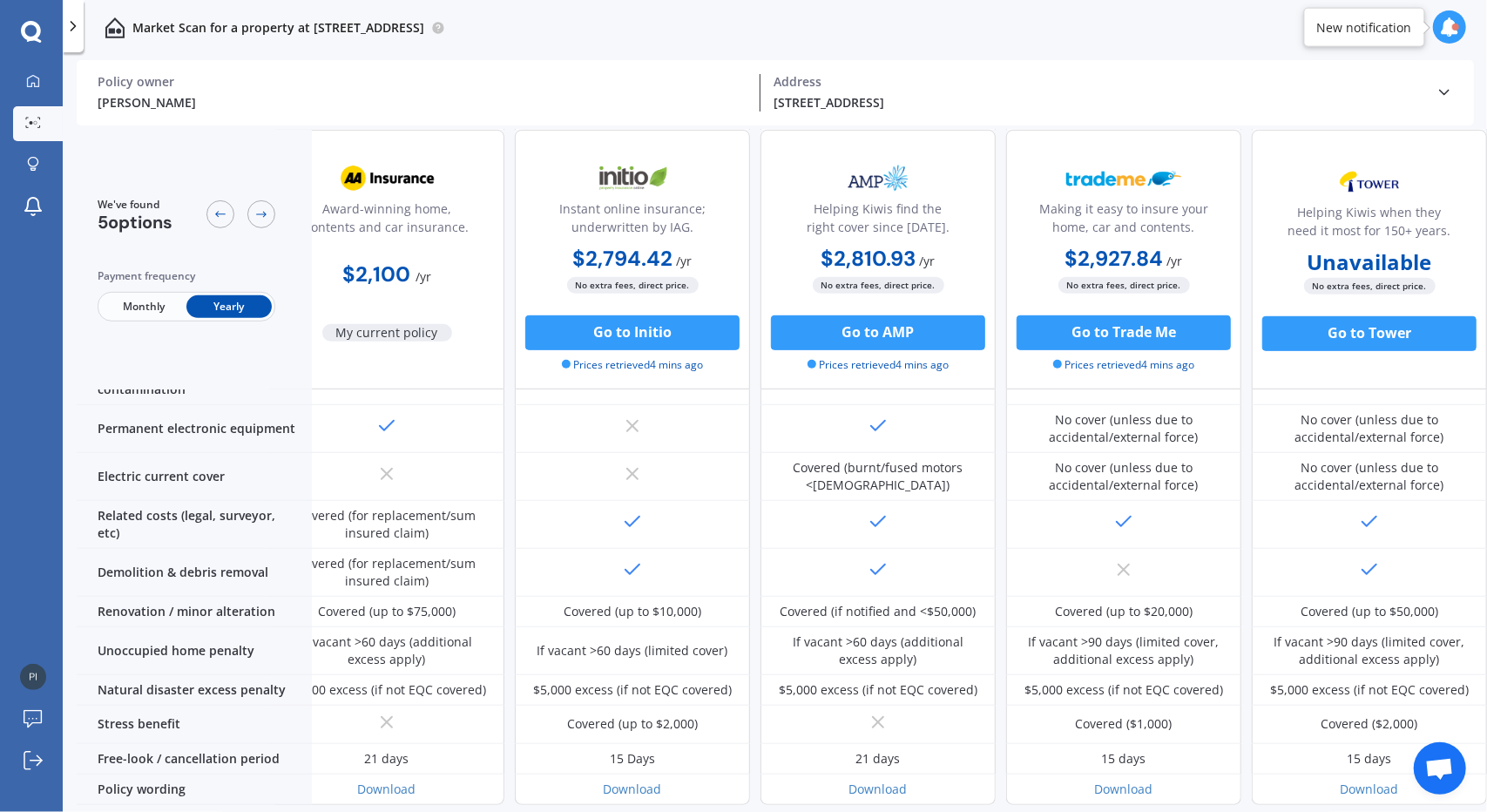
scroll to position [653, 50]
